Goal: Task Accomplishment & Management: Manage account settings

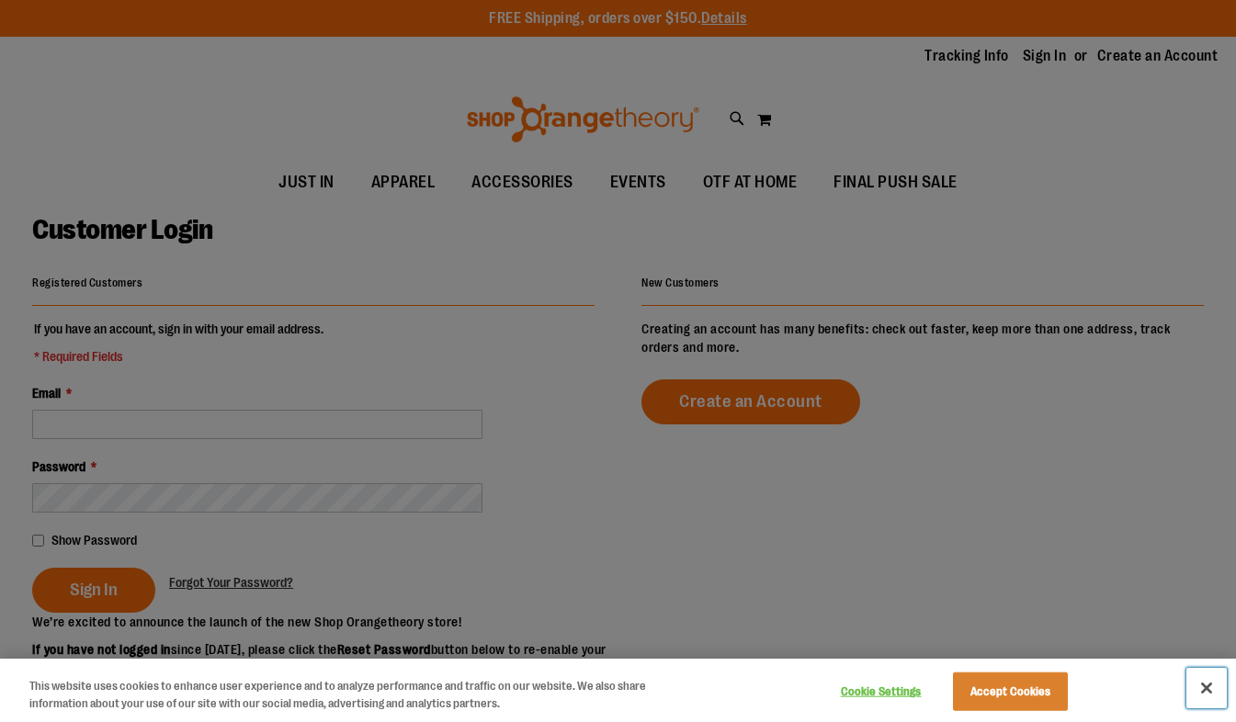
click at [1207, 687] on button "Close" at bounding box center [1206, 688] width 40 height 40
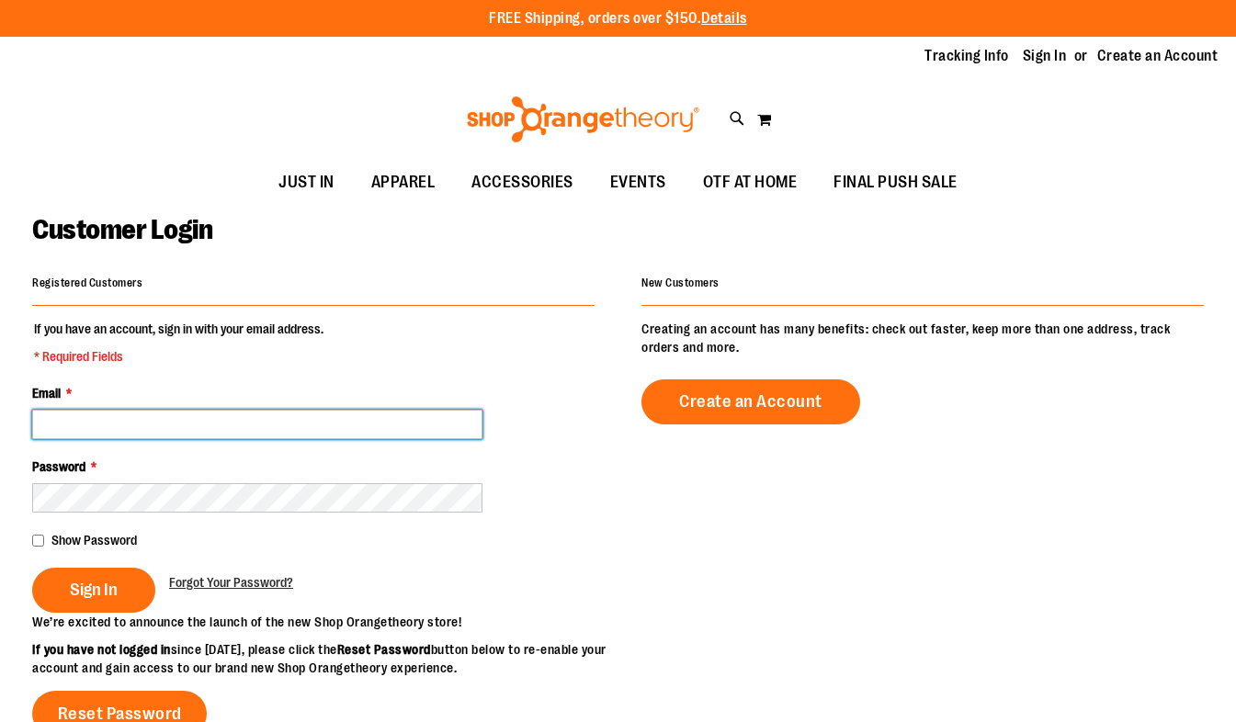
click at [467, 424] on input "Email *" at bounding box center [257, 424] width 450 height 29
type input "**********"
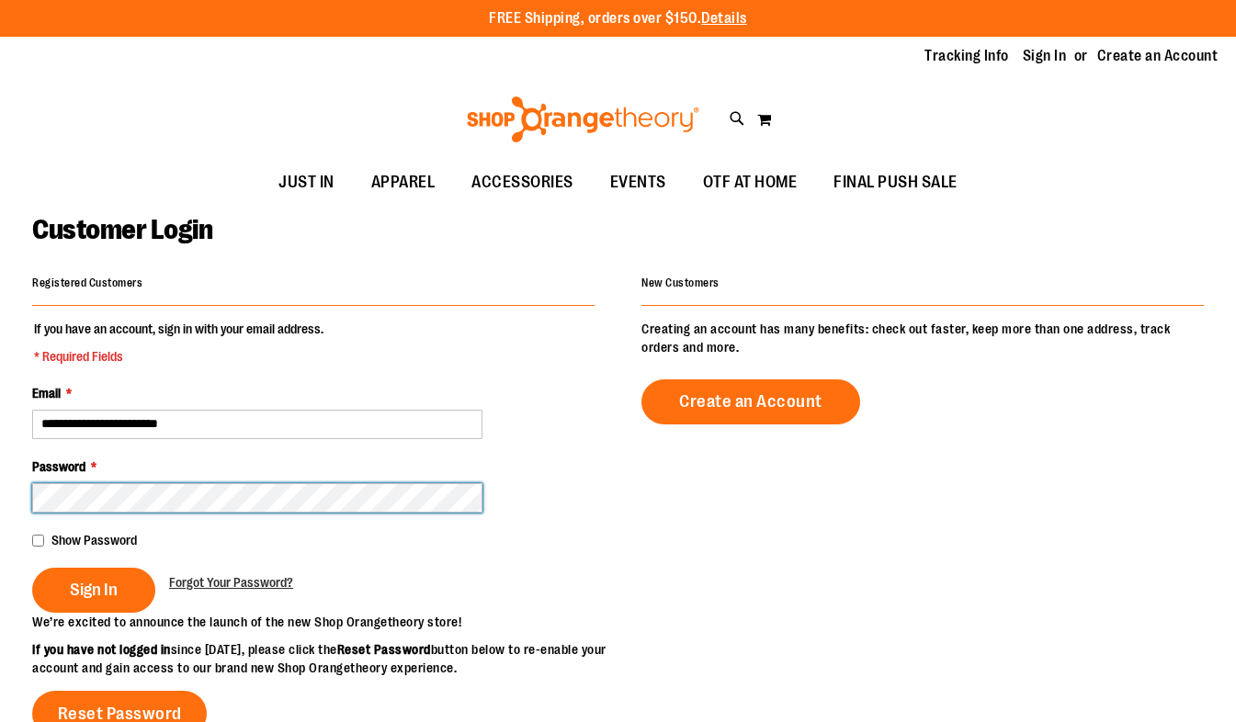
click at [32, 568] on button "Sign In" at bounding box center [93, 590] width 123 height 45
